Goal: Information Seeking & Learning: Learn about a topic

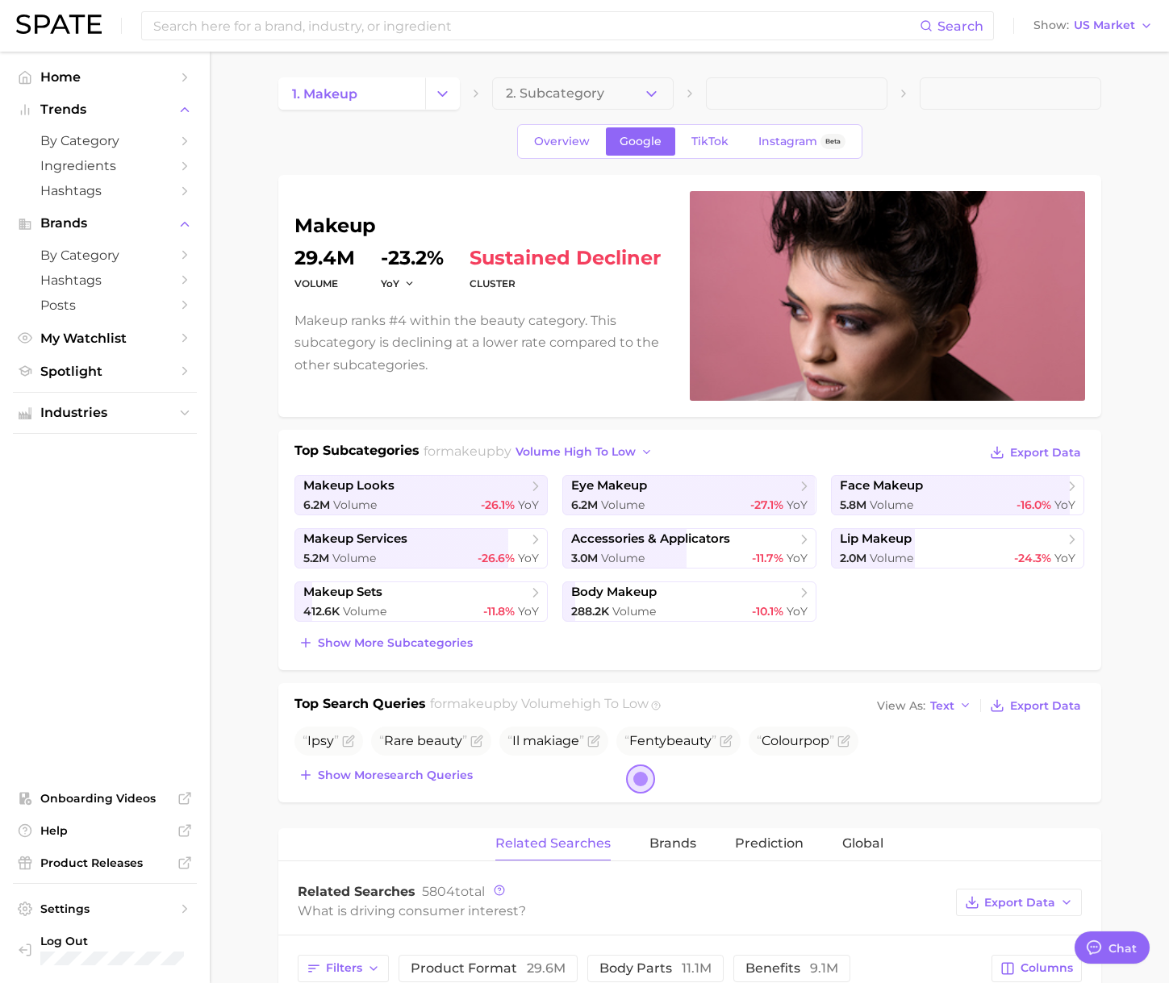
type textarea "x"
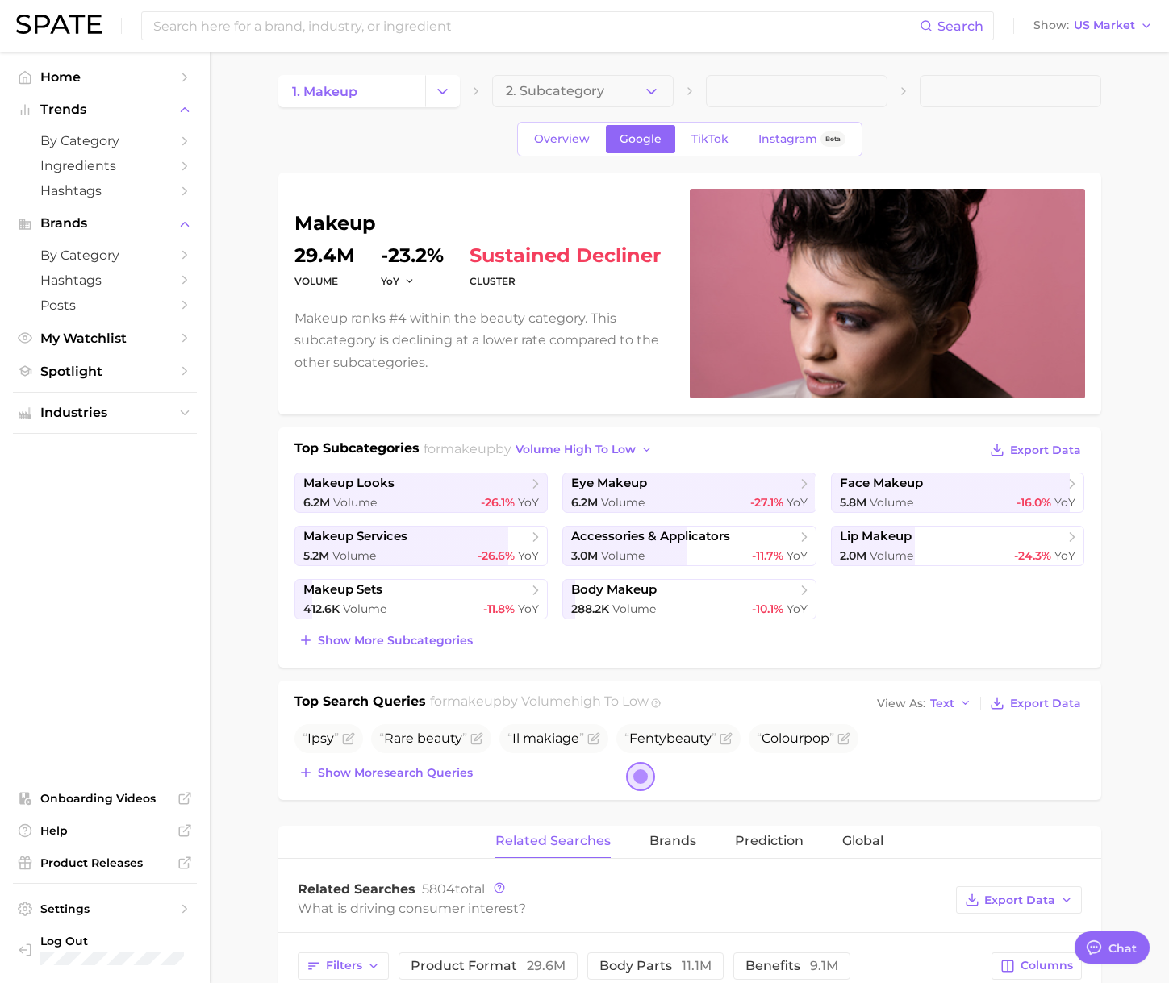
scroll to position [3, 0]
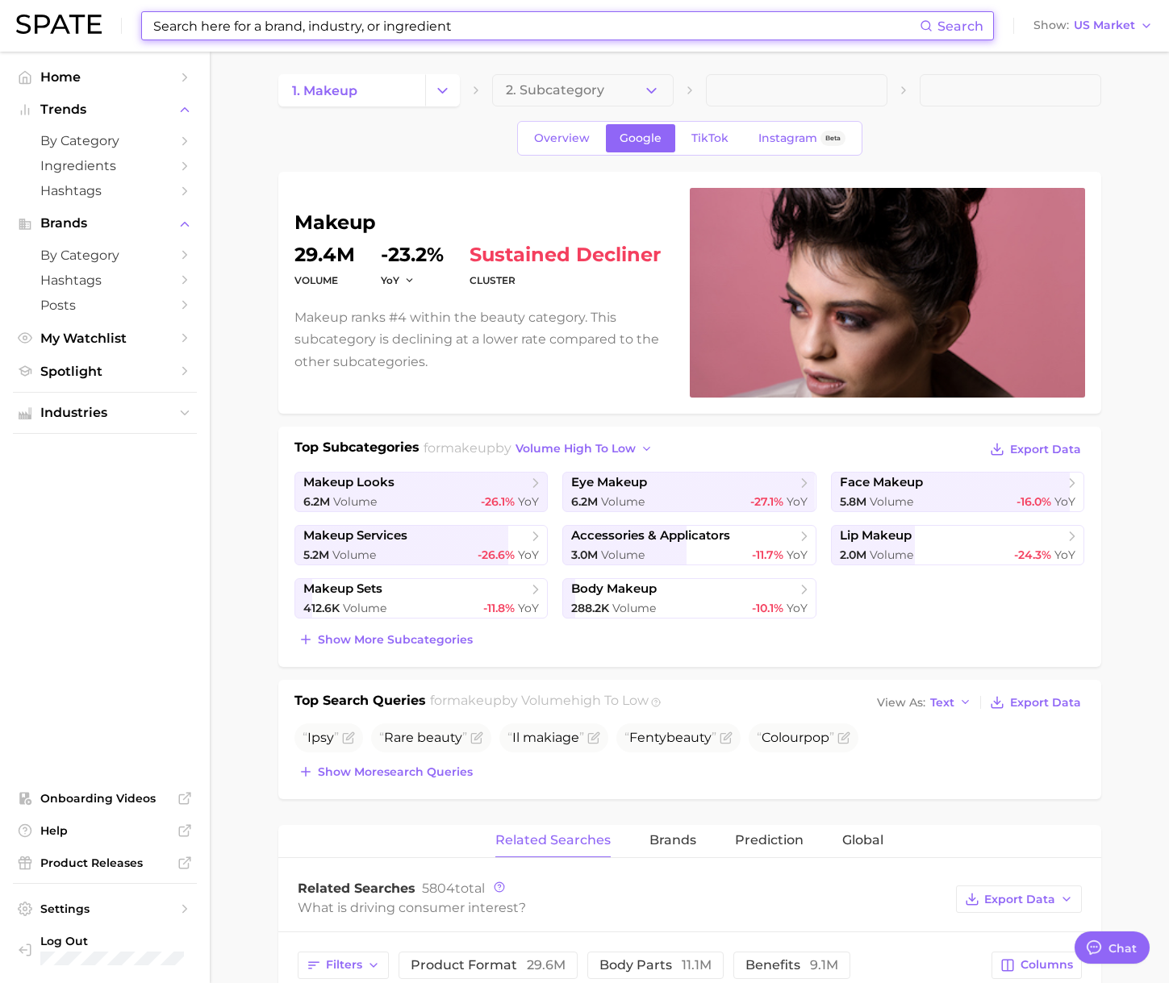
click at [254, 27] on input at bounding box center [536, 25] width 768 height 27
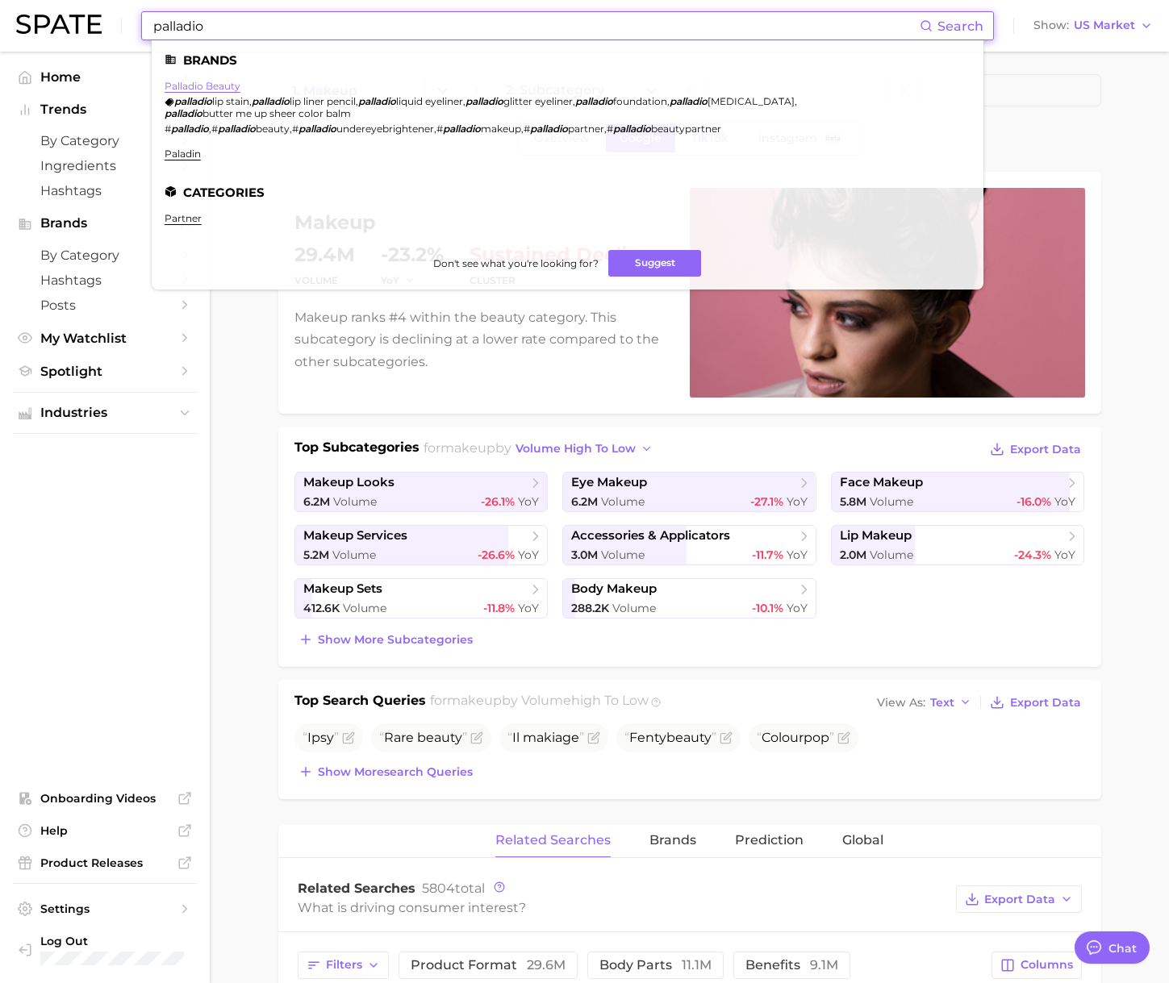
type input "palladio"
click at [218, 88] on link "palladio beauty" at bounding box center [203, 86] width 76 height 12
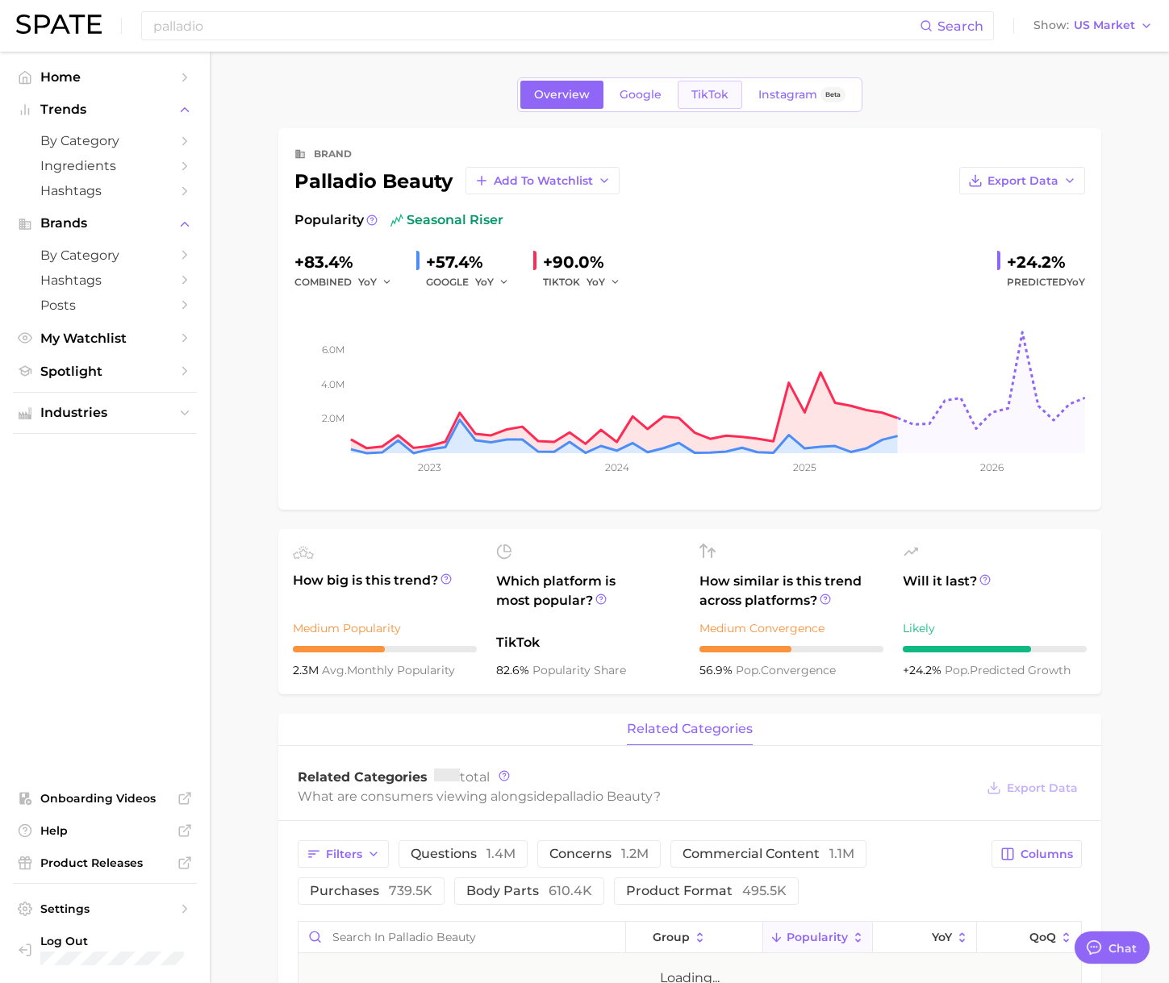
click at [697, 98] on span "TikTok" at bounding box center [709, 95] width 37 height 14
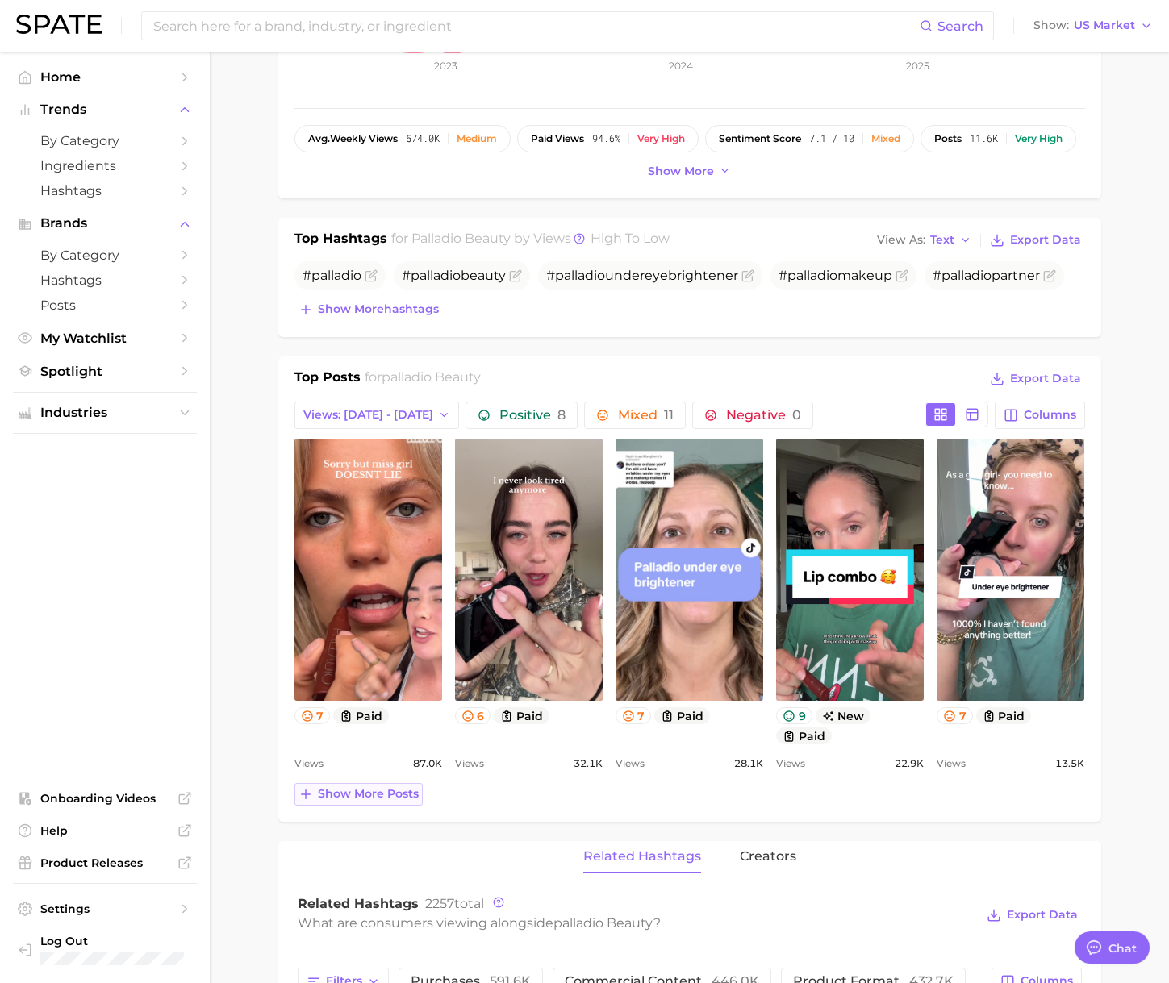
click at [341, 791] on span "Show more posts" at bounding box center [368, 794] width 101 height 14
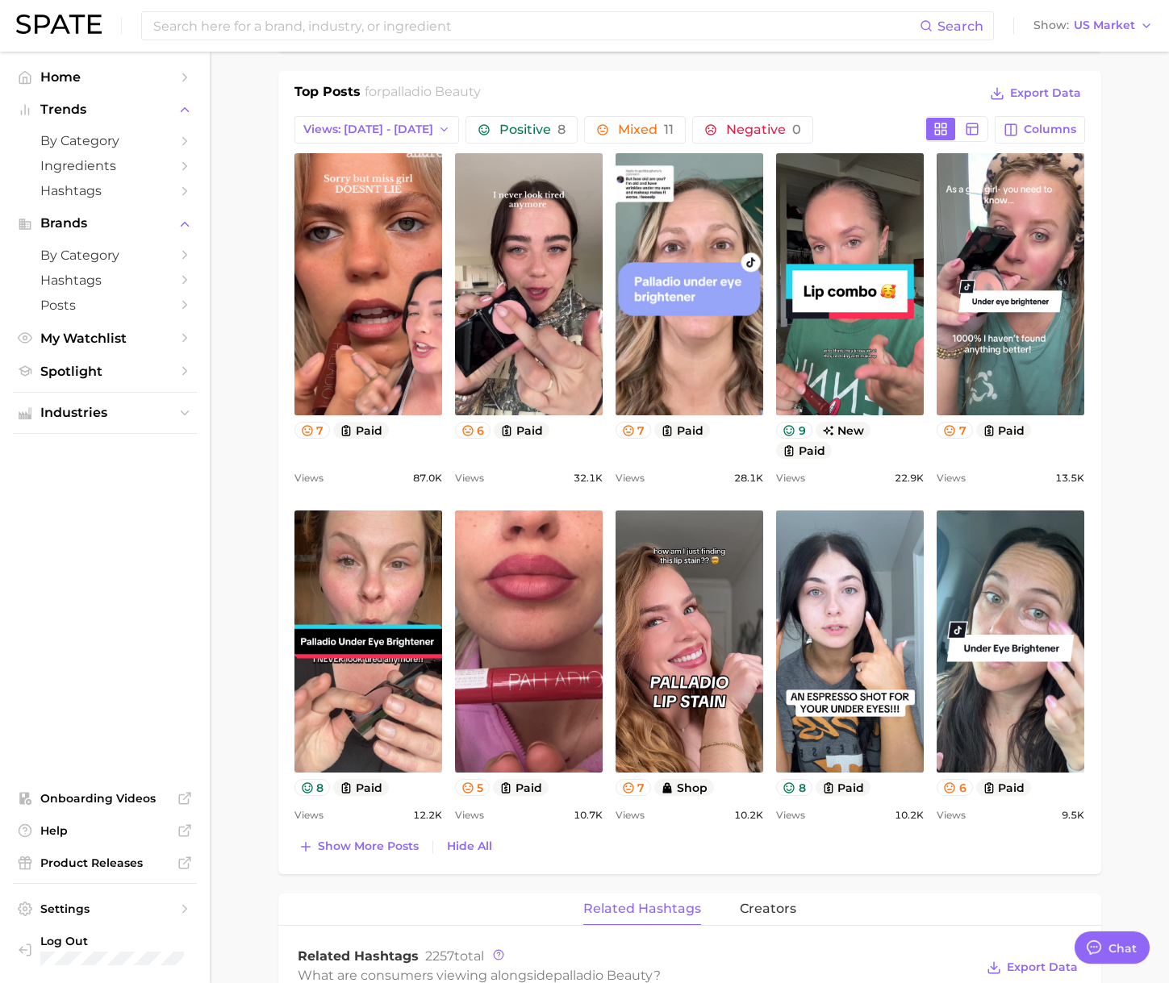
scroll to position [711, 0]
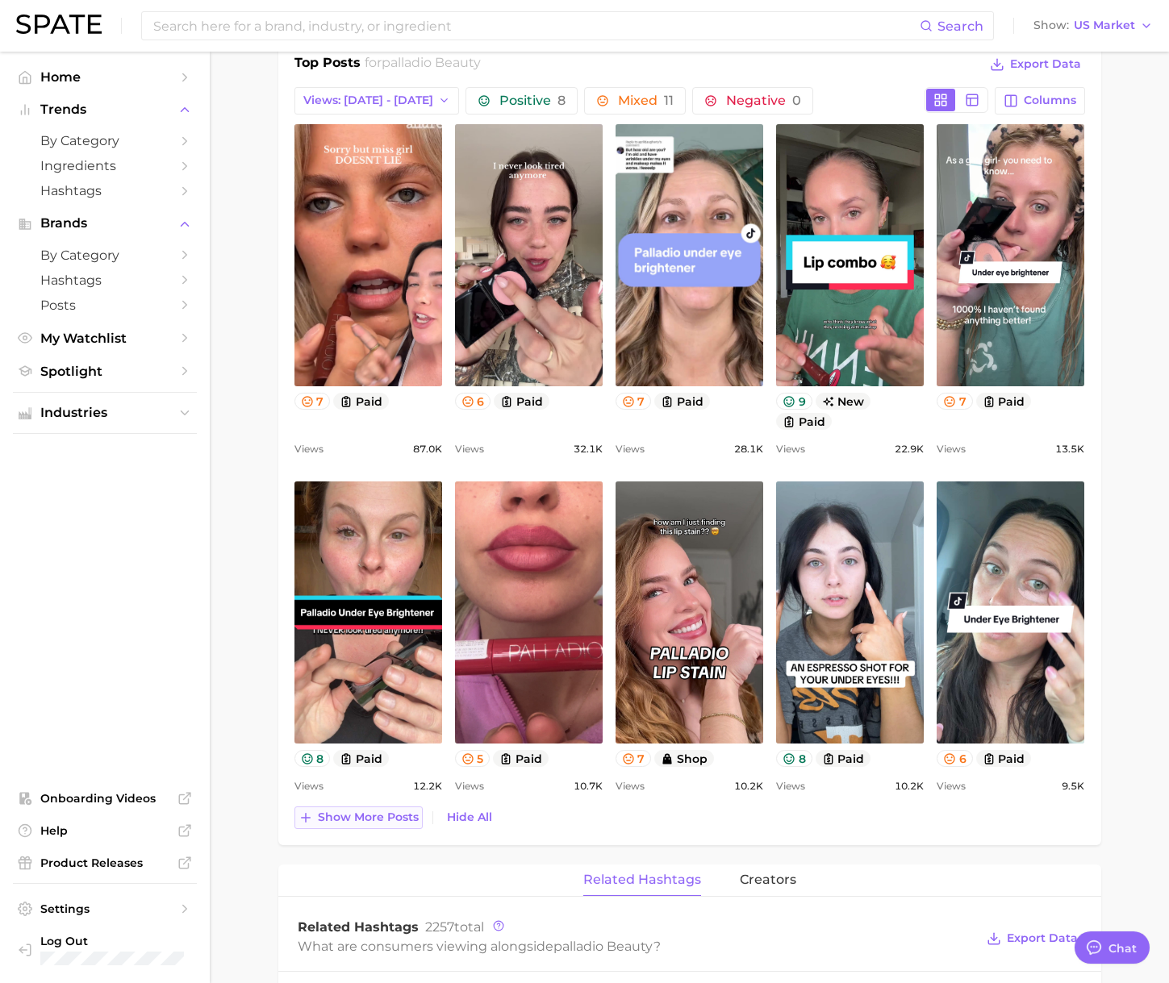
click at [354, 820] on span "Show more posts" at bounding box center [368, 818] width 101 height 14
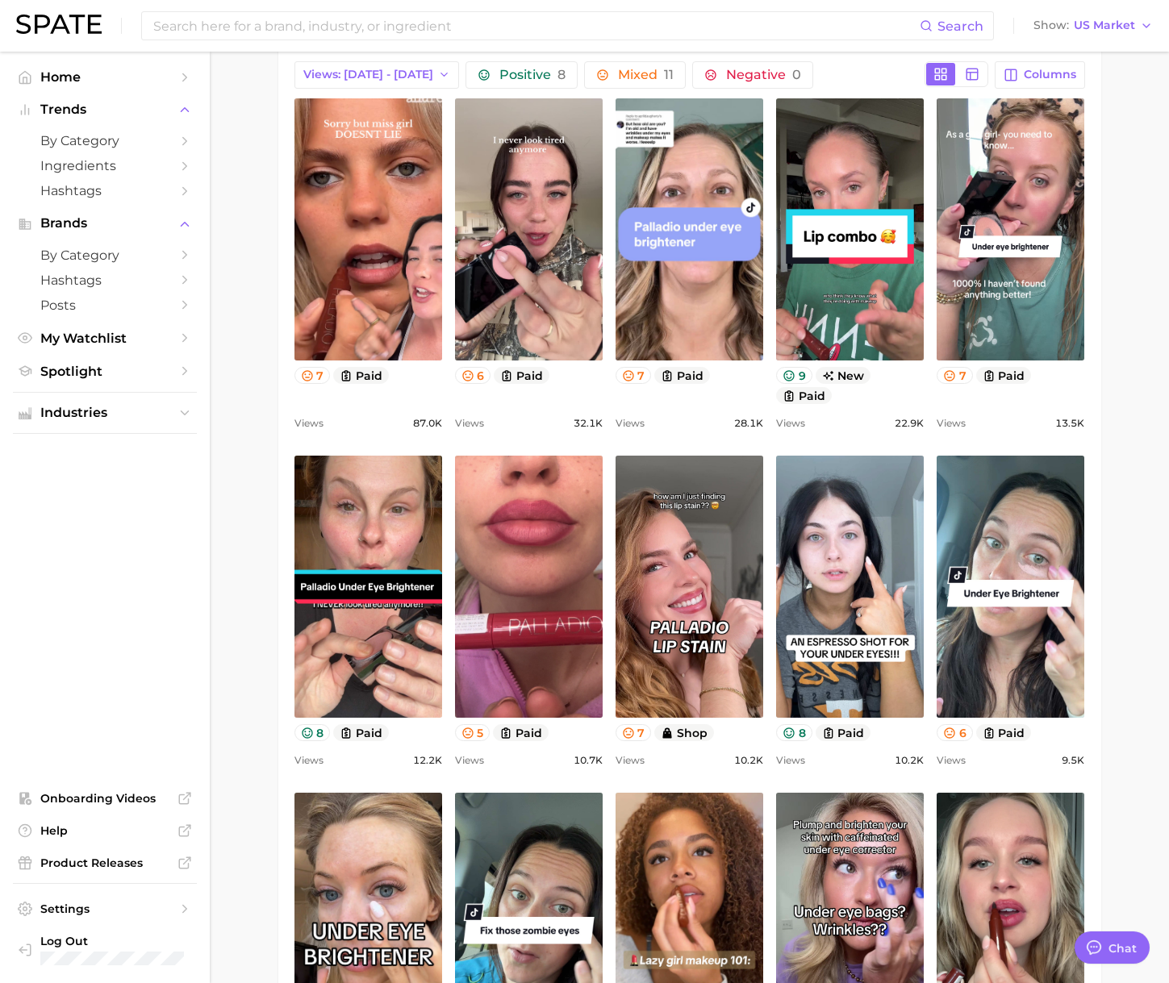
scroll to position [1217, 0]
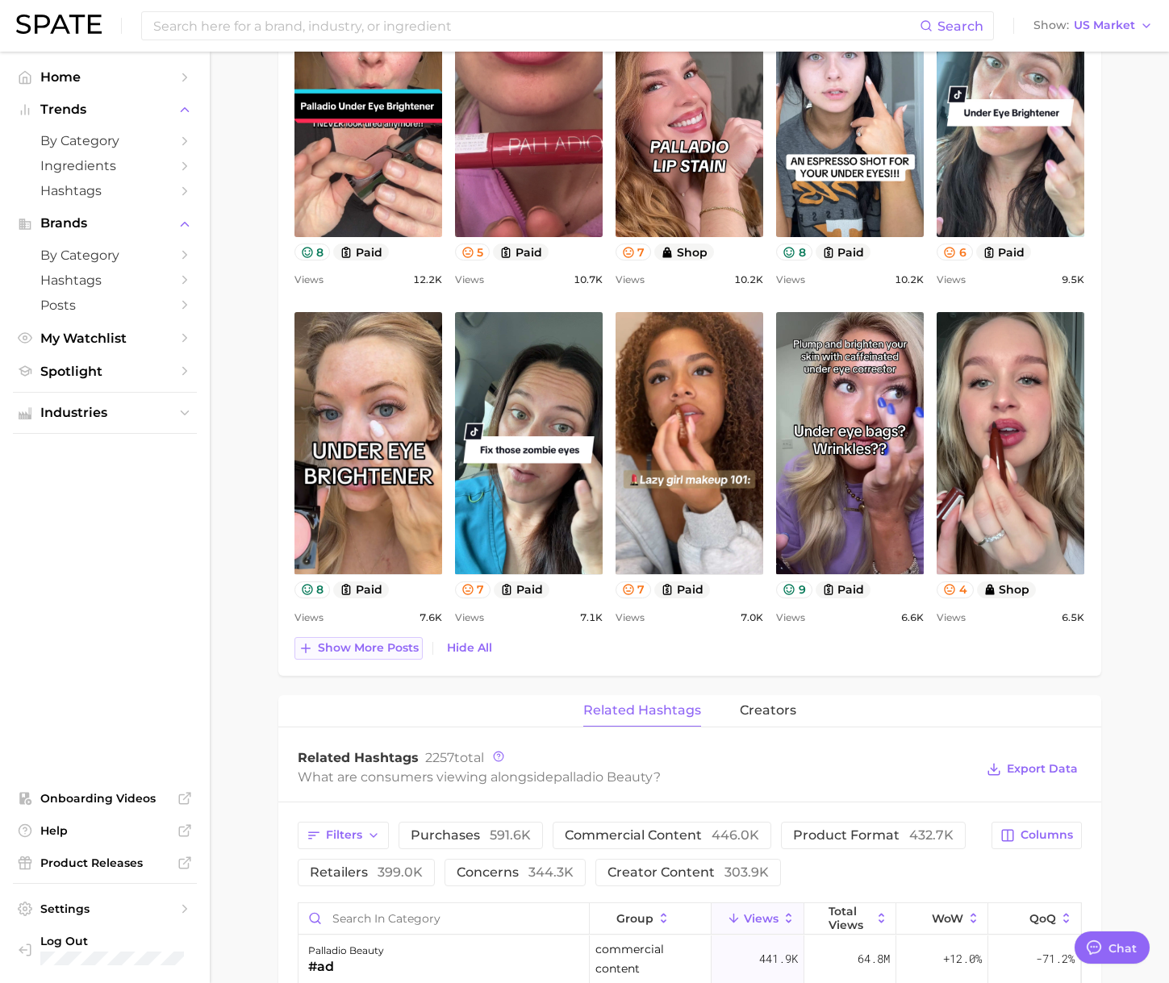
click at [330, 648] on span "Show more posts" at bounding box center [368, 648] width 101 height 14
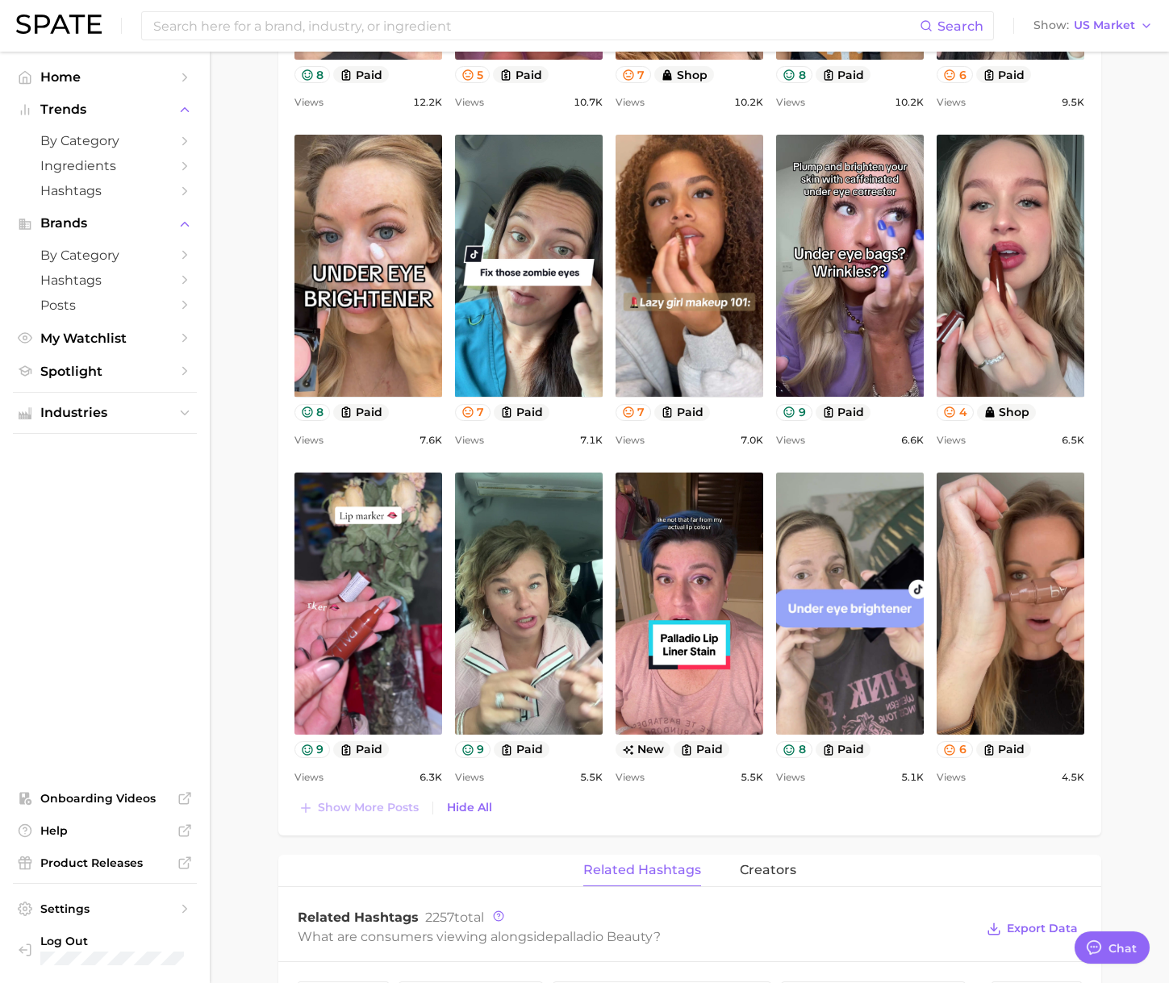
scroll to position [1413, 0]
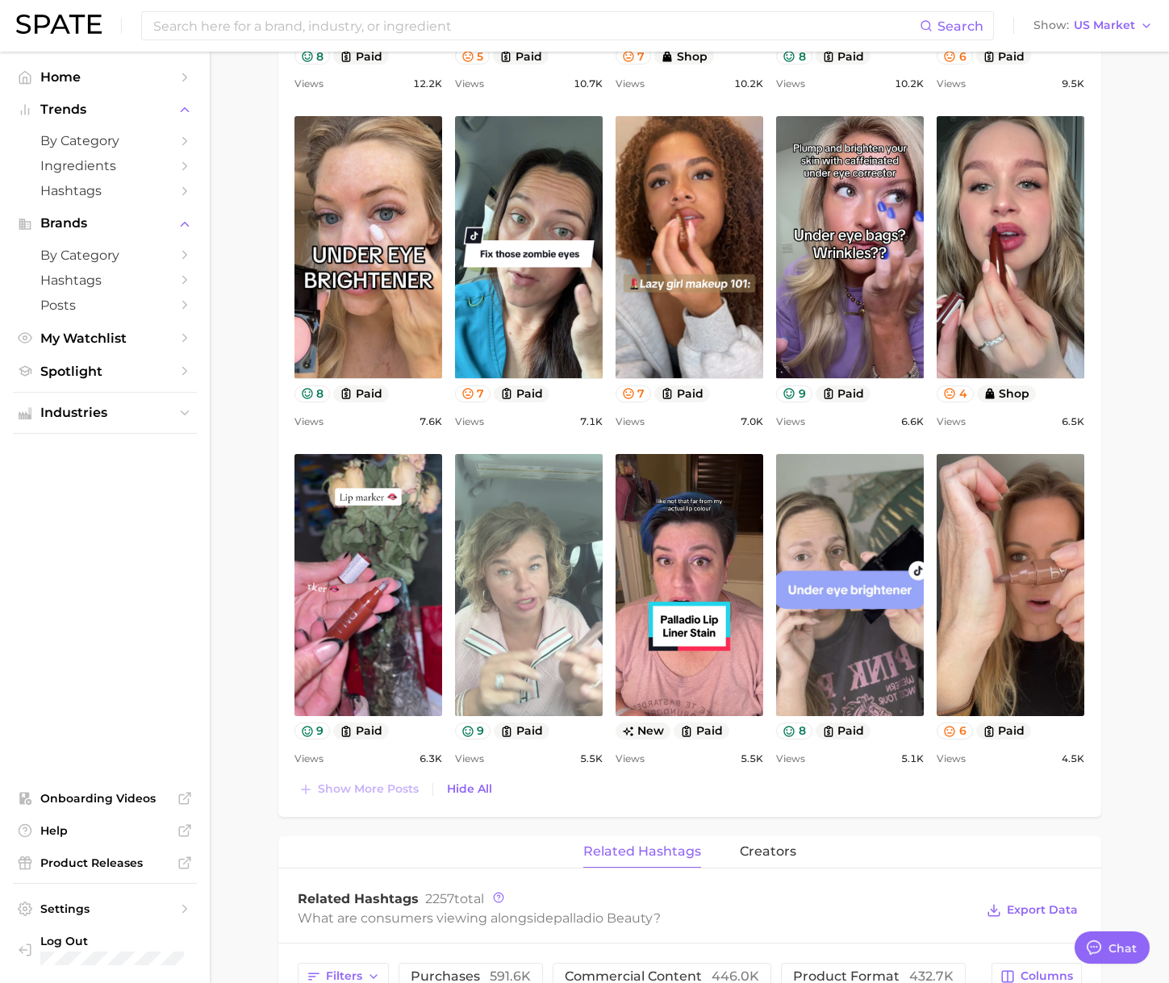
click at [522, 616] on link "view post on TikTok" at bounding box center [529, 585] width 148 height 262
